Goal: Information Seeking & Learning: Find specific fact

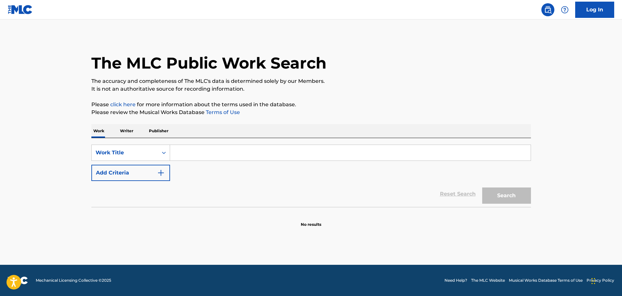
click at [207, 154] on input "Search Form" at bounding box center [350, 153] width 361 height 16
paste input "Shell Shocked"
type input "Shell Shocked"
drag, startPoint x: 152, startPoint y: 171, endPoint x: 14, endPoint y: 182, distance: 138.3
click at [152, 171] on button "Add Criteria" at bounding box center [130, 173] width 79 height 16
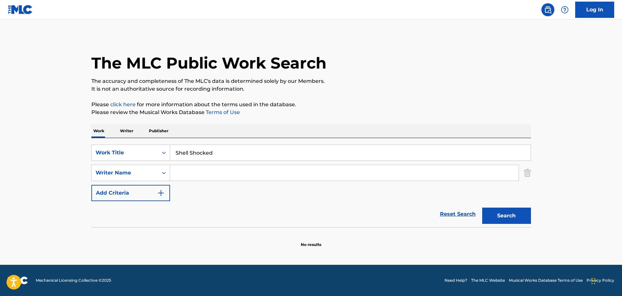
click at [253, 172] on input "Search Form" at bounding box center [344, 173] width 349 height 16
paste input "[PERSON_NAME]"
type input "[PERSON_NAME]"
click at [525, 222] on button "Search" at bounding box center [506, 216] width 49 height 16
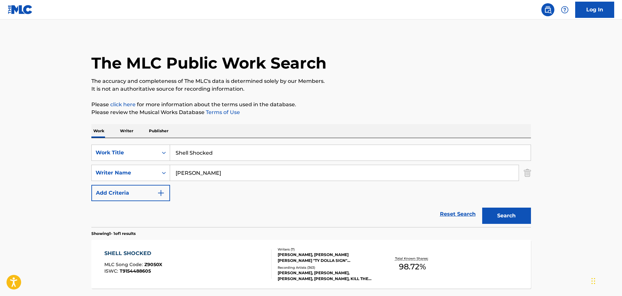
click at [237, 268] on div "SHELL SHOCKED MLC Song Code : Z9050X ISWC : T9154488605" at bounding box center [187, 264] width 167 height 29
